Goal: Navigation & Orientation: Find specific page/section

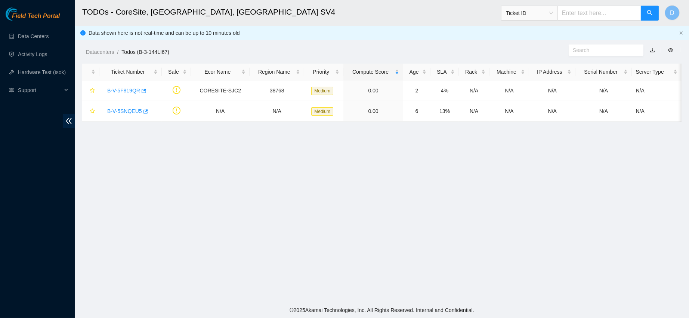
click at [21, 0] on aside "Field Tech Portal Data Centers Activity Logs Hardware Test (isok) Support" at bounding box center [37, 159] width 75 height 318
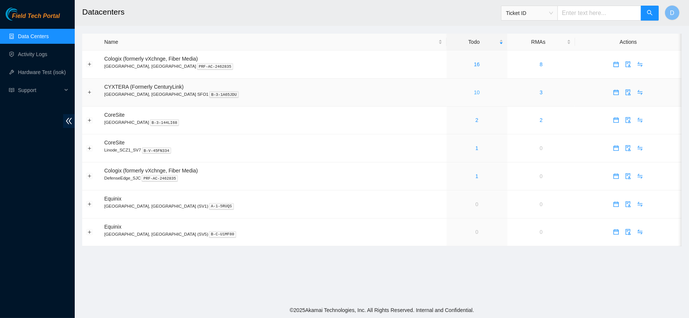
click at [474, 92] on link "10" at bounding box center [477, 92] width 6 height 6
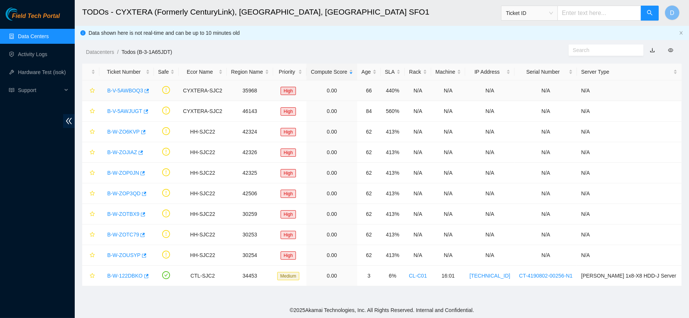
click at [127, 91] on link "B-V-5AWBOQ3" at bounding box center [125, 90] width 36 height 6
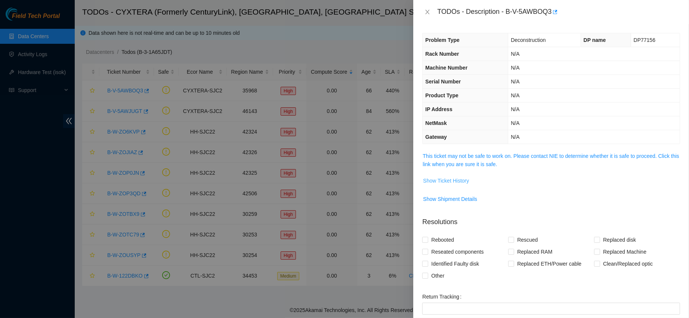
click at [442, 181] on span "Show Ticket History" at bounding box center [446, 180] width 46 height 8
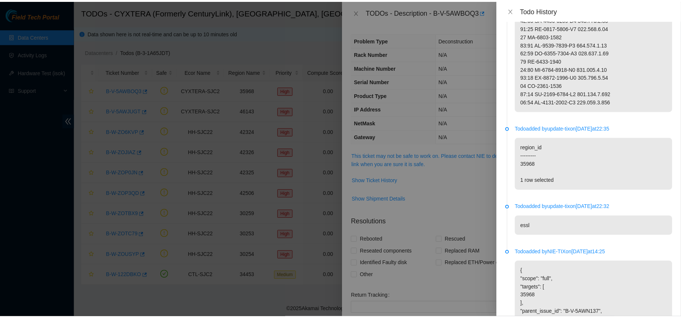
scroll to position [708, 0]
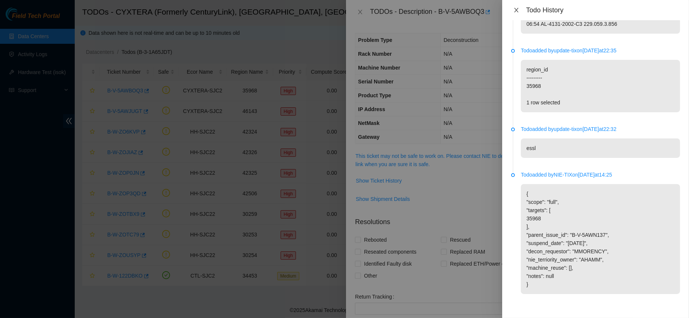
click at [515, 11] on icon "close" at bounding box center [517, 10] width 6 height 6
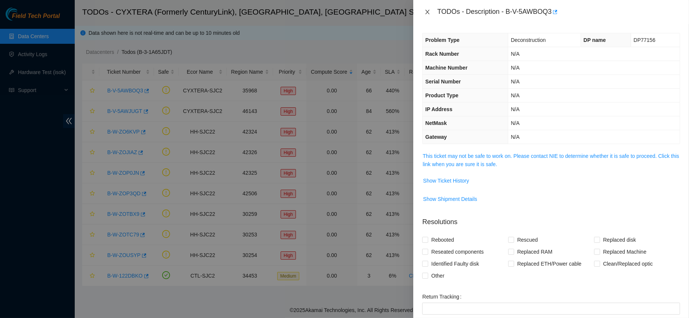
click at [427, 10] on icon "close" at bounding box center [428, 12] width 6 height 6
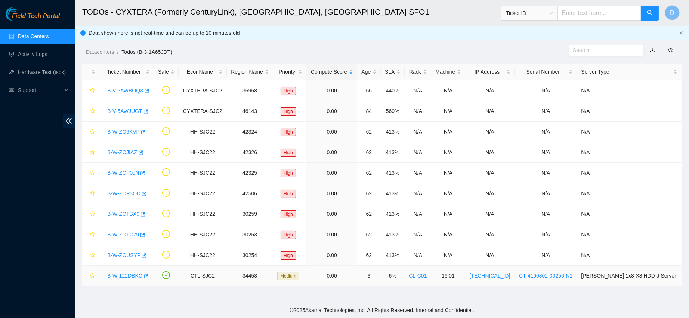
click at [117, 276] on link "B-W-122DBKO" at bounding box center [125, 275] width 36 height 6
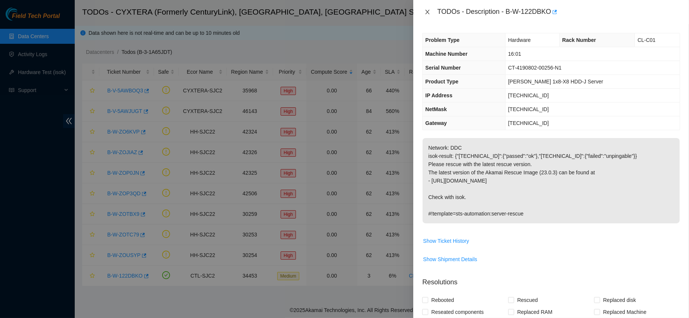
click at [431, 9] on button "Close" at bounding box center [427, 12] width 10 height 7
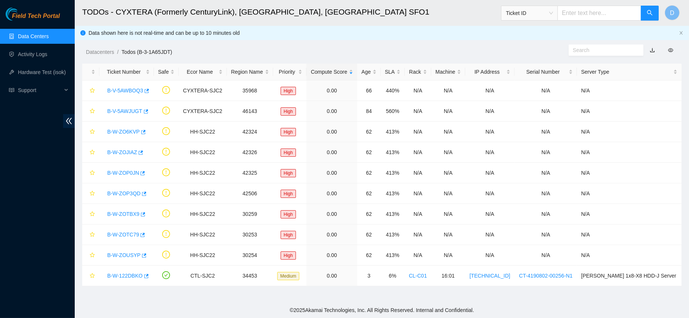
click at [45, 39] on link "Data Centers" at bounding box center [33, 36] width 31 height 6
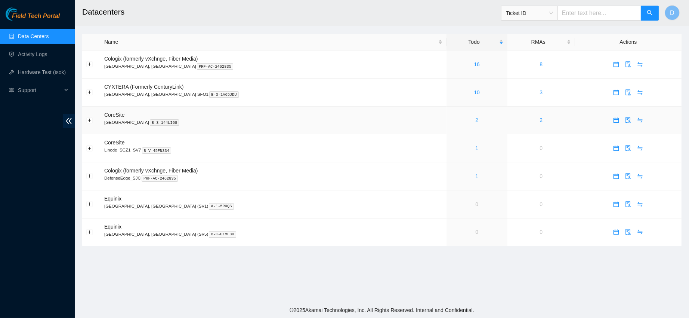
click at [475, 121] on link "2" at bounding box center [476, 120] width 3 height 6
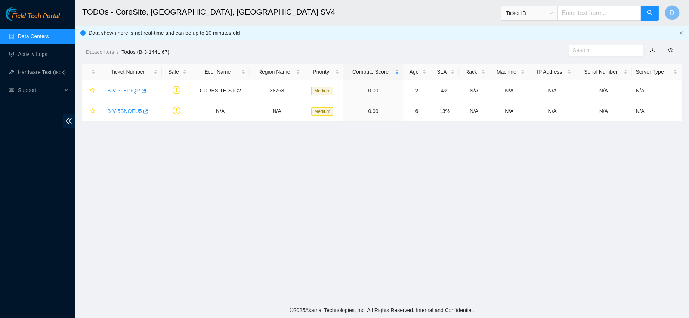
click at [18, 33] on link "Data Centers" at bounding box center [33, 36] width 31 height 6
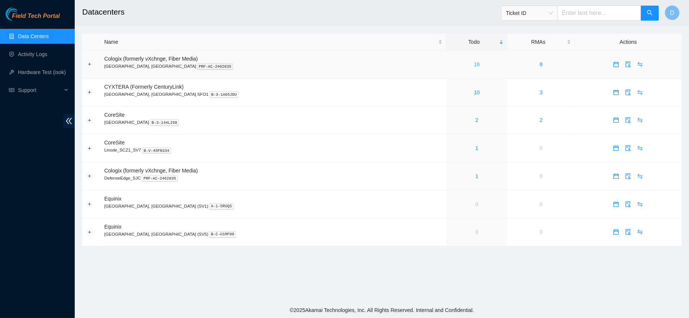
click at [474, 64] on link "16" at bounding box center [477, 64] width 6 height 6
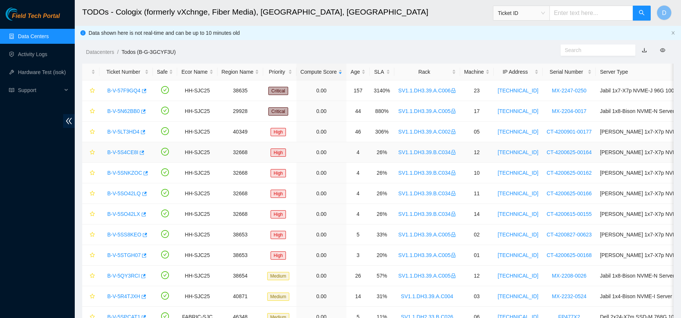
scroll to position [123, 0]
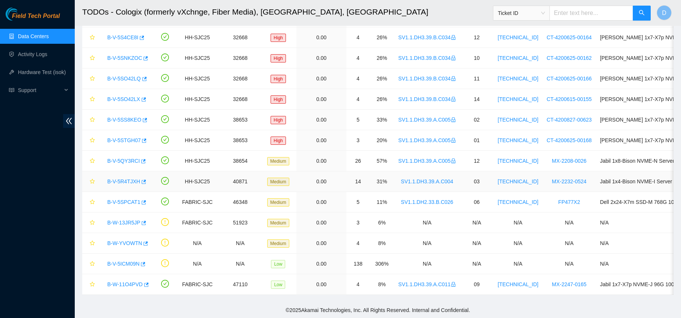
click at [123, 178] on link "B-V-5R4TJXH" at bounding box center [123, 181] width 33 height 6
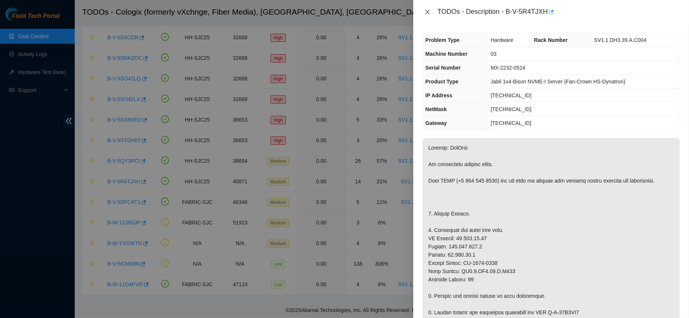
click at [428, 12] on icon "close" at bounding box center [428, 12] width 6 height 6
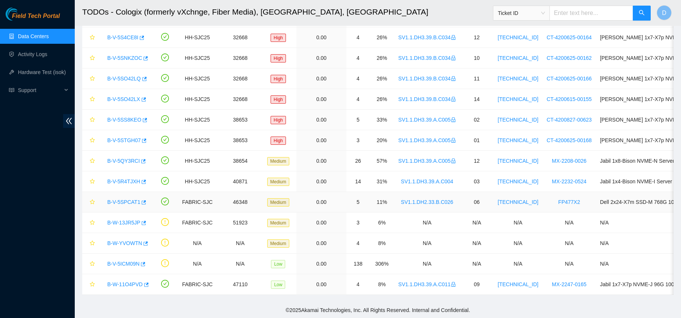
click at [127, 199] on link "B-V-5SPCAT1" at bounding box center [123, 202] width 33 height 6
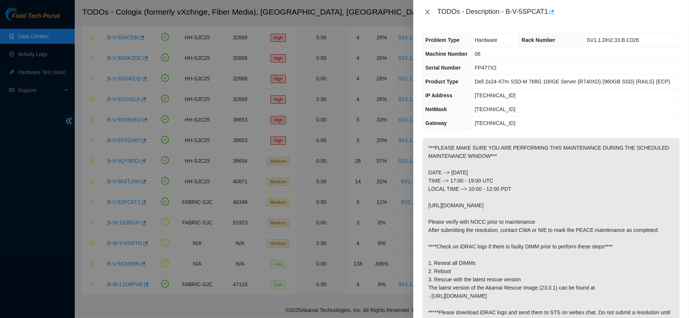
click at [431, 9] on button "Close" at bounding box center [427, 12] width 10 height 7
